Goal: Understand process/instructions: Learn how to perform a task or action

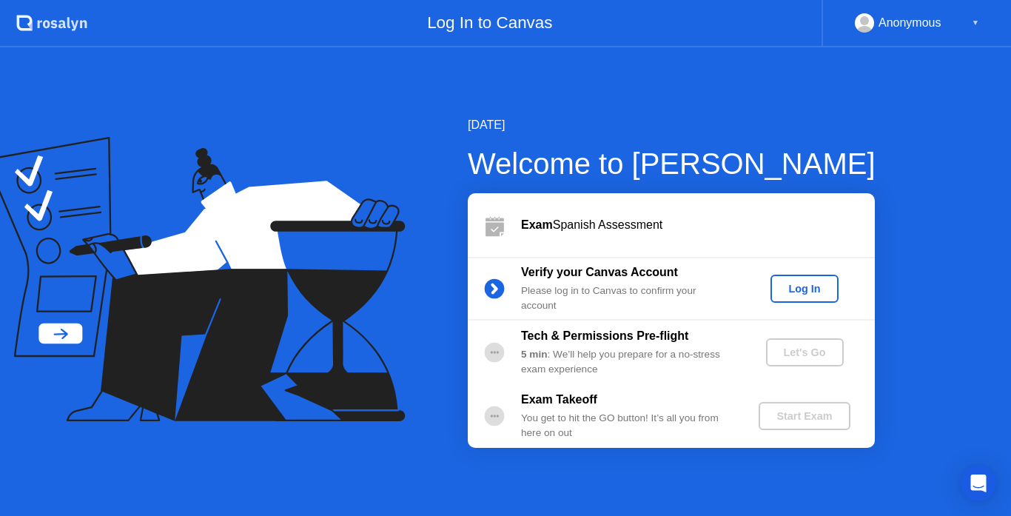
click at [804, 286] on div "Log In" at bounding box center [804, 289] width 56 height 12
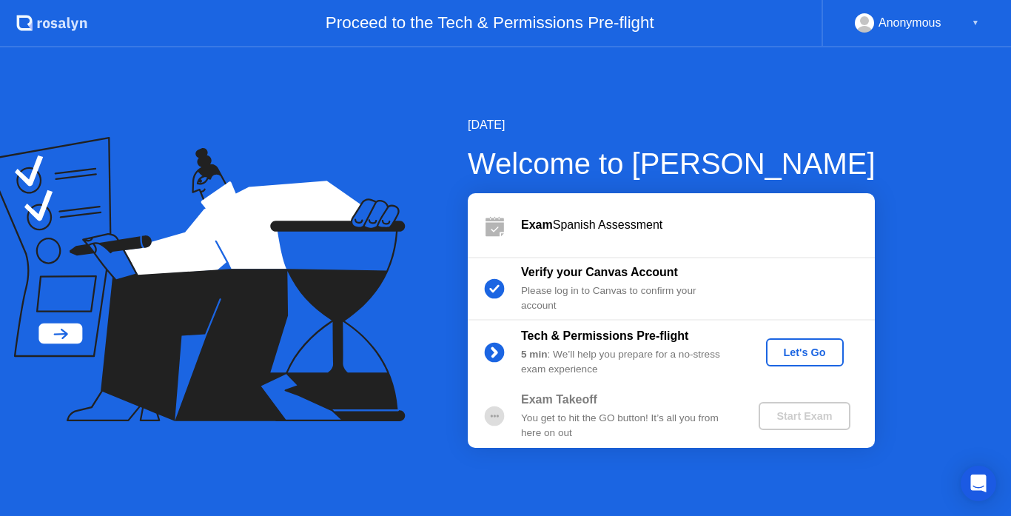
click at [796, 346] on div "Let's Go" at bounding box center [805, 352] width 66 height 12
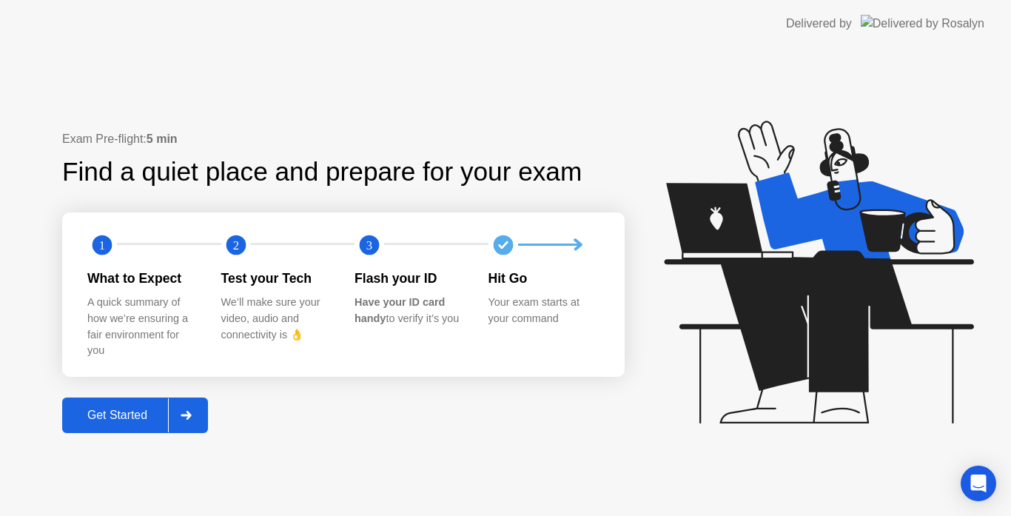
click at [202, 416] on div at bounding box center [186, 415] width 36 height 34
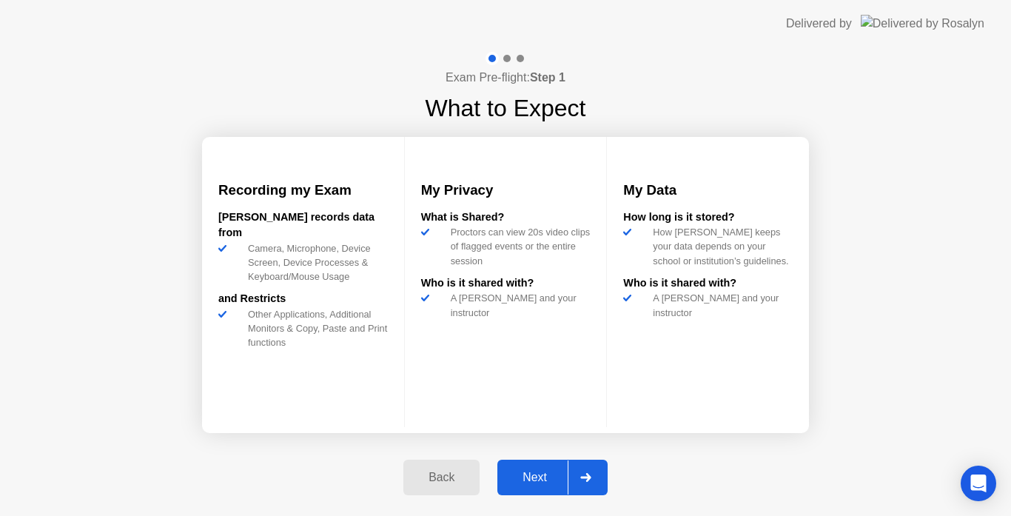
click at [580, 475] on div at bounding box center [586, 477] width 36 height 34
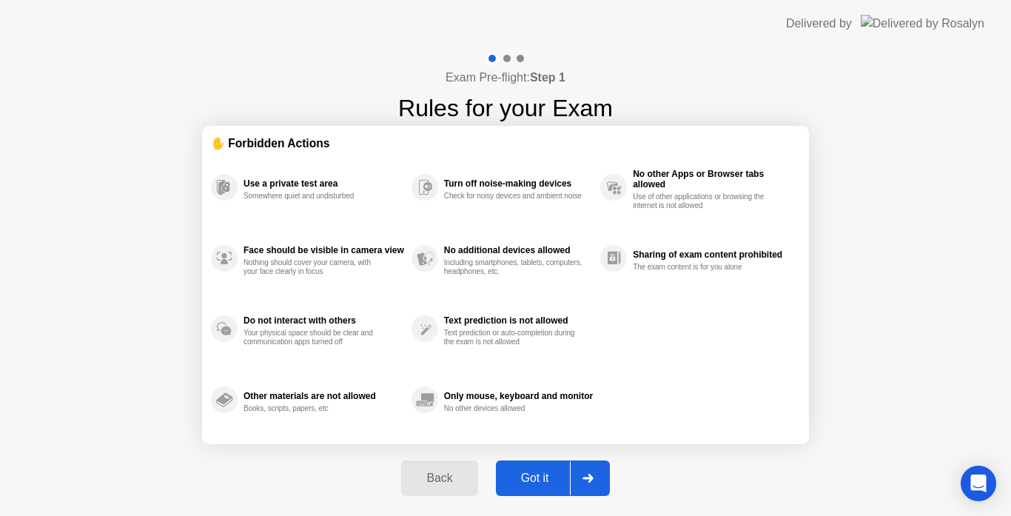
click at [590, 477] on icon at bounding box center [588, 478] width 11 height 9
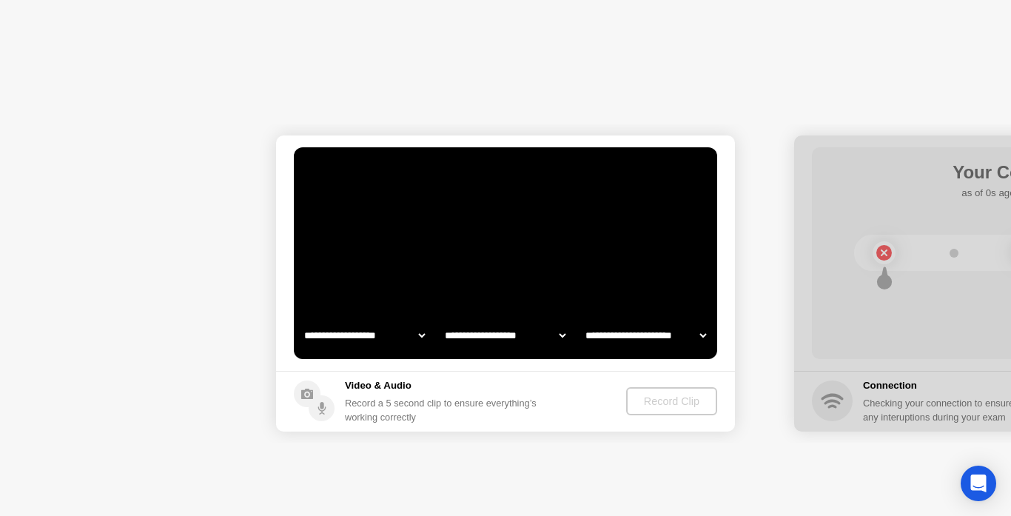
select select "**********"
select select "*******"
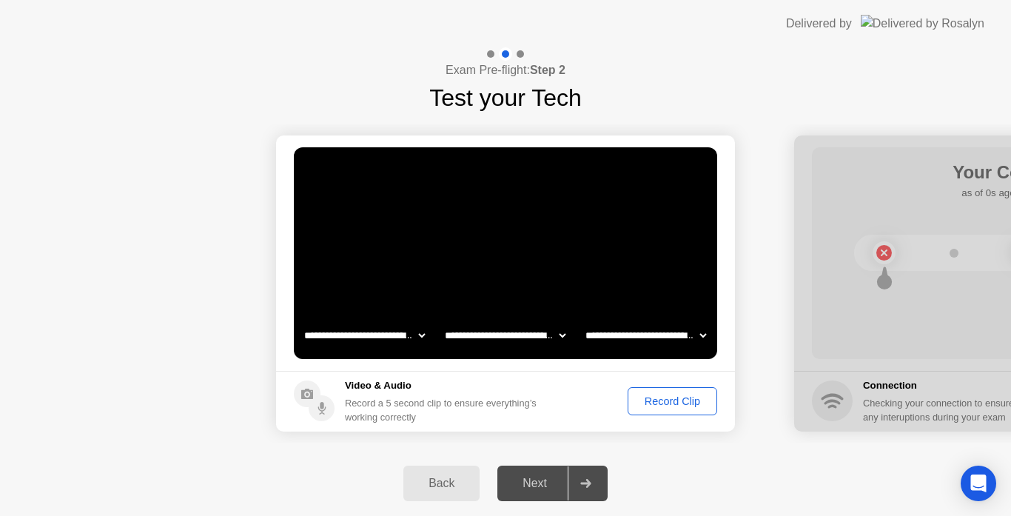
click at [684, 405] on div "Record Clip" at bounding box center [672, 401] width 79 height 12
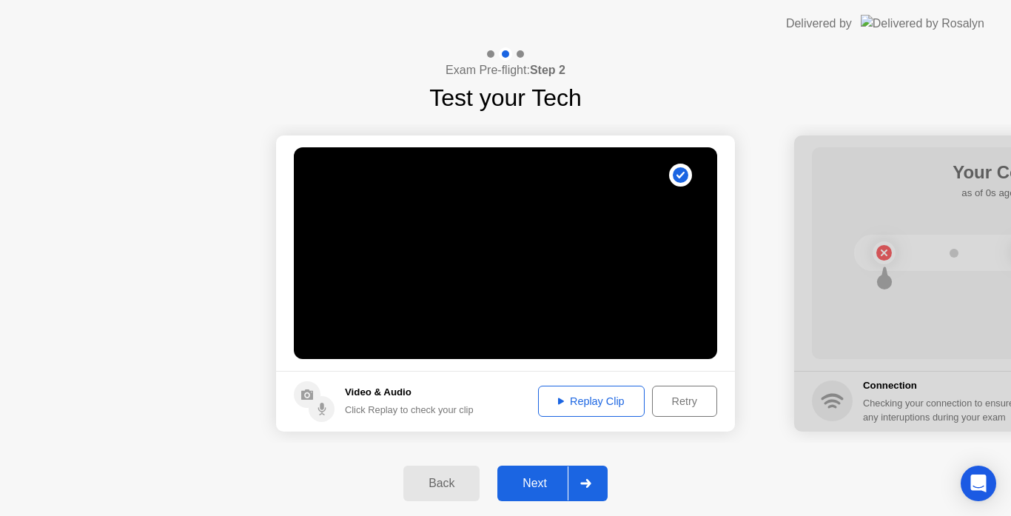
click at [615, 407] on div "Replay Clip" at bounding box center [591, 401] width 96 height 12
click at [596, 485] on div at bounding box center [586, 483] width 36 height 34
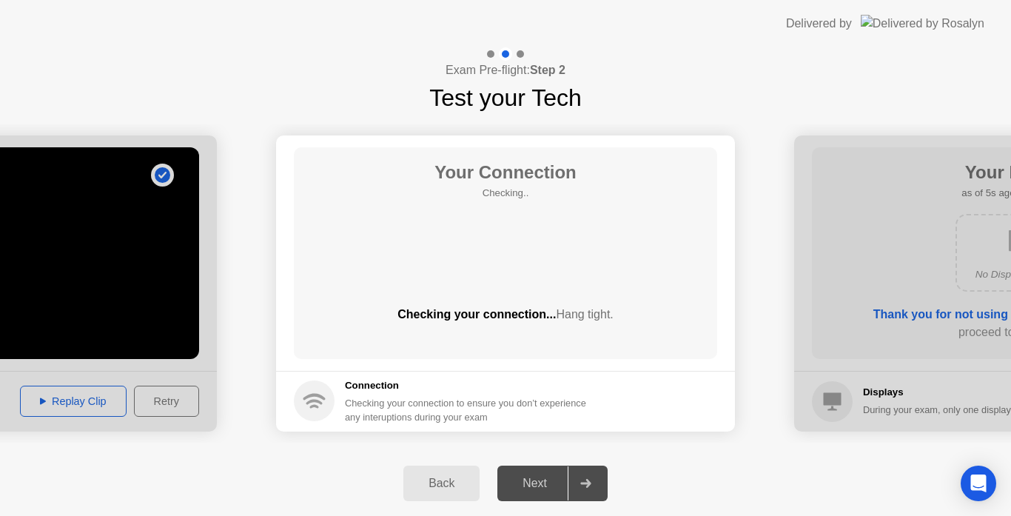
click at [619, 308] on div "Checking your connection... Hang tight." at bounding box center [505, 315] width 423 height 18
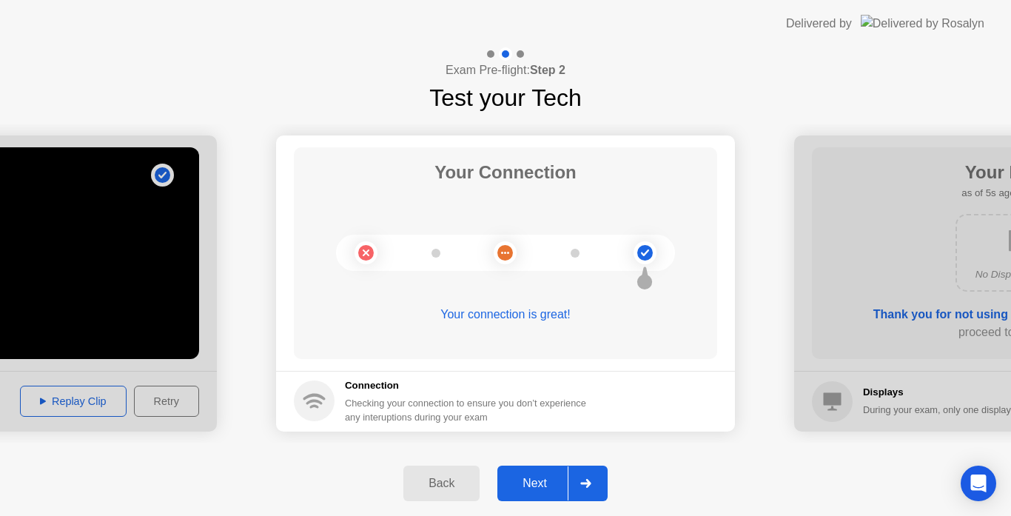
click at [614, 179] on div "Your Connection Your connection is great!" at bounding box center [505, 253] width 423 height 212
click at [602, 470] on div at bounding box center [586, 483] width 36 height 34
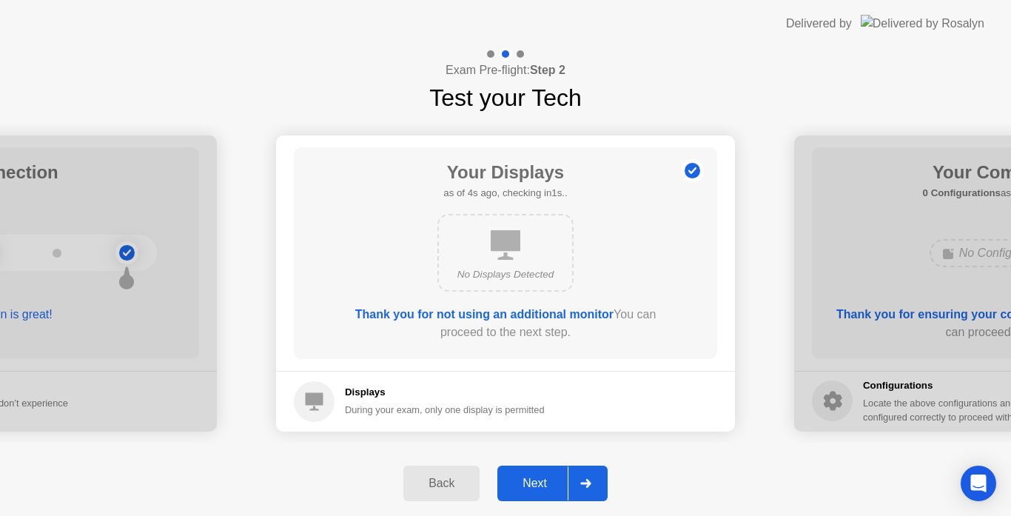
click at [591, 480] on icon at bounding box center [585, 483] width 11 height 9
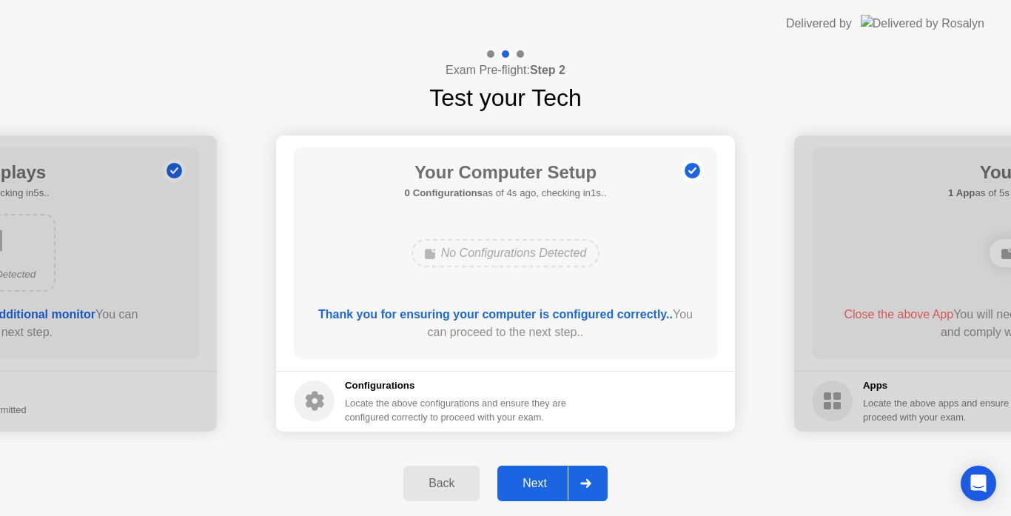
click at [597, 478] on div at bounding box center [586, 483] width 36 height 34
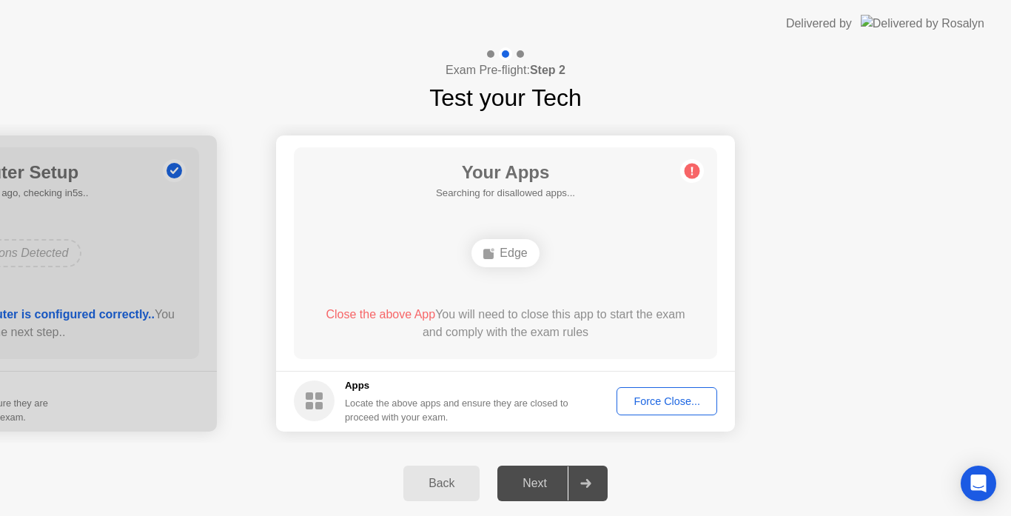
click at [695, 395] on div "Force Close..." at bounding box center [667, 401] width 90 height 12
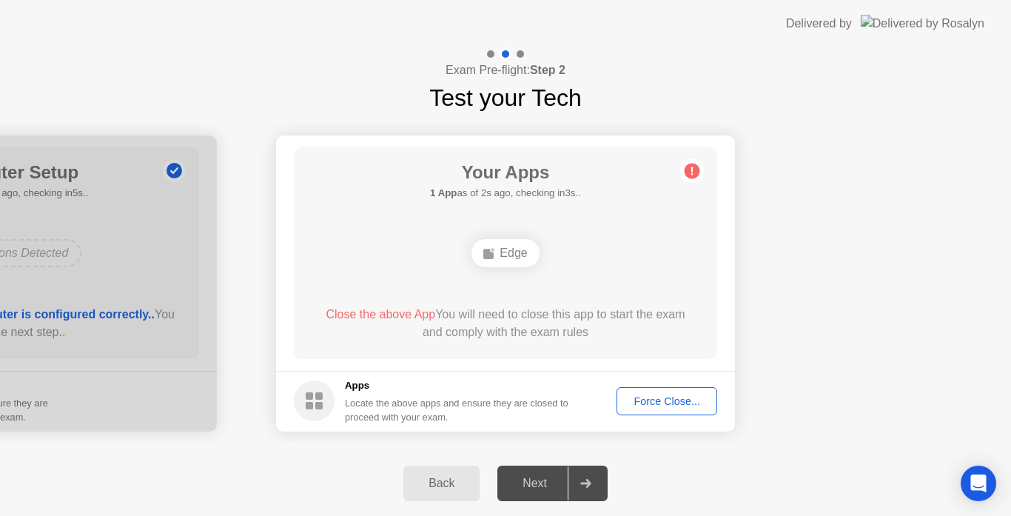
click at [516, 255] on div "Edge" at bounding box center [504, 253] width 67 height 28
click at [454, 486] on div "Back" at bounding box center [441, 483] width 67 height 13
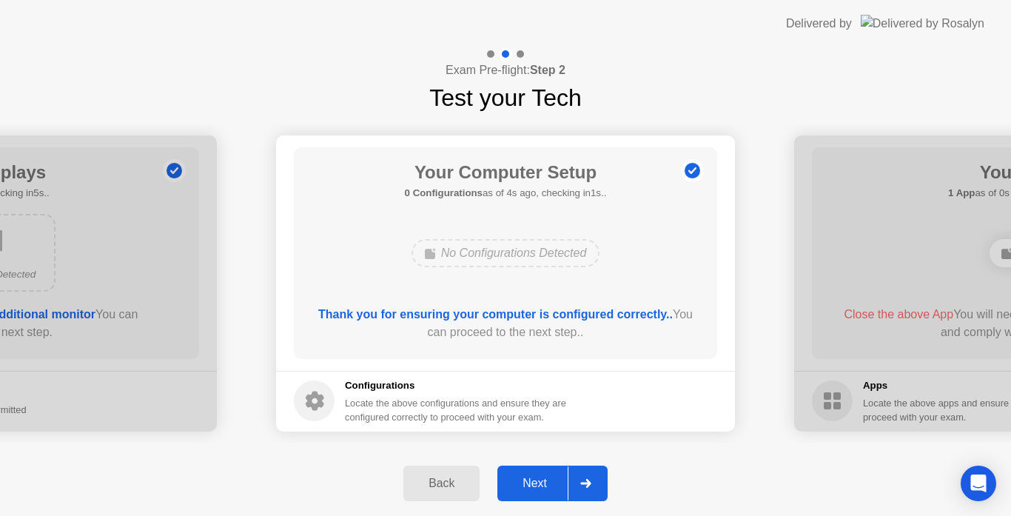
click at [589, 477] on div at bounding box center [586, 483] width 36 height 34
